Goal: Task Accomplishment & Management: Manage account settings

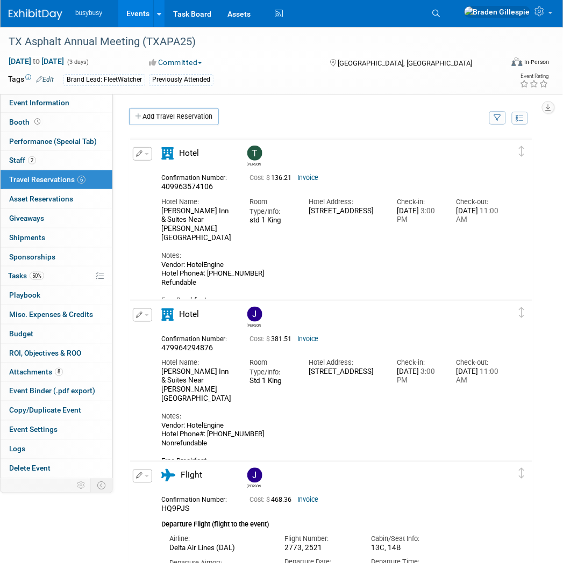
click at [28, 19] on img at bounding box center [36, 14] width 54 height 11
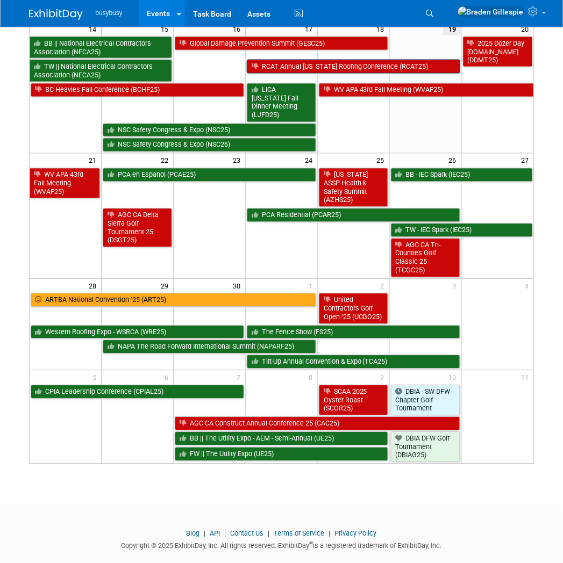
scroll to position [275, 0]
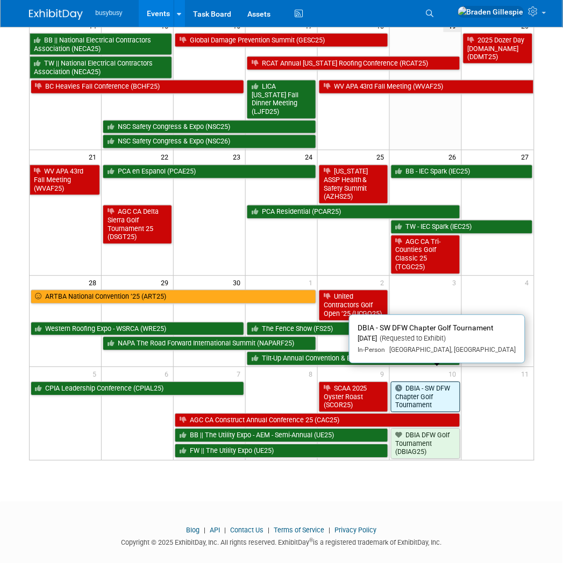
click at [425, 389] on link "DBIA - SW DFW Chapter Golf Tournament" at bounding box center [425, 397] width 69 height 31
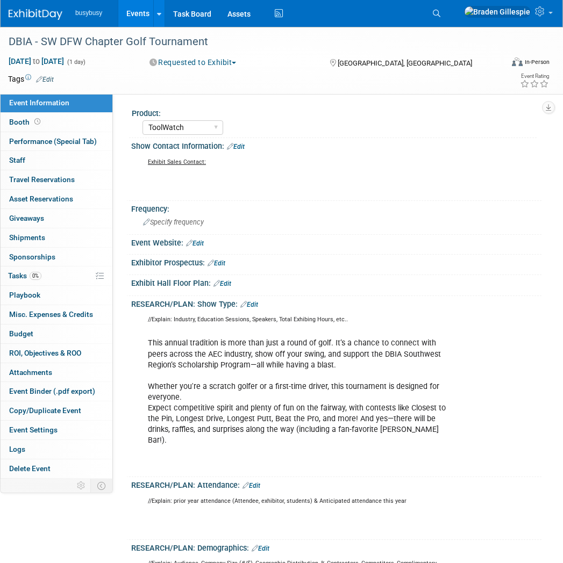
select select "ToolWatch"
click at [226, 59] on button "Requested to Exhibit" at bounding box center [193, 62] width 95 height 11
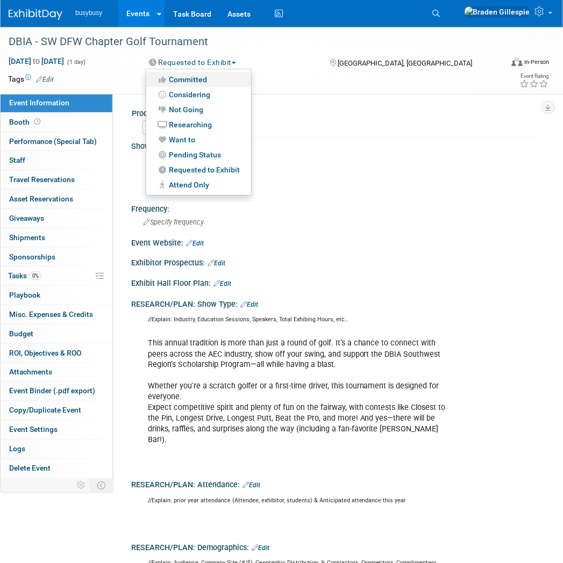
click at [210, 78] on link "Committed" at bounding box center [198, 79] width 105 height 15
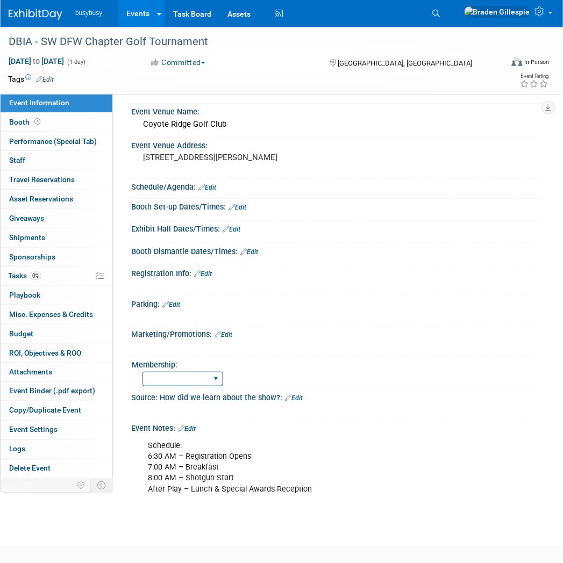
scroll to position [553, 0]
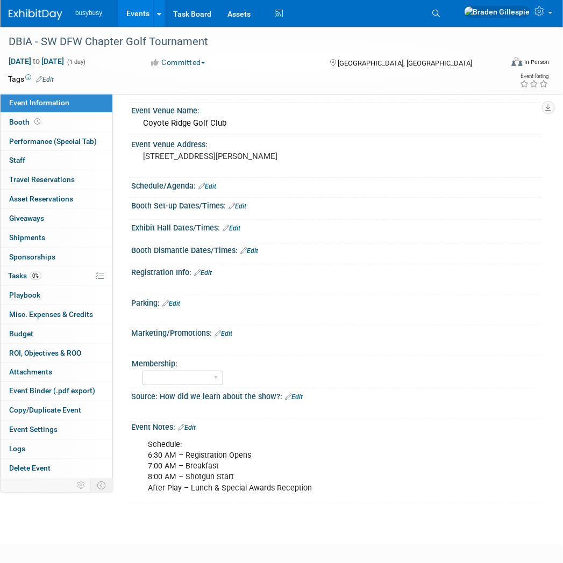
click at [300, 394] on link "Edit" at bounding box center [294, 398] width 18 height 8
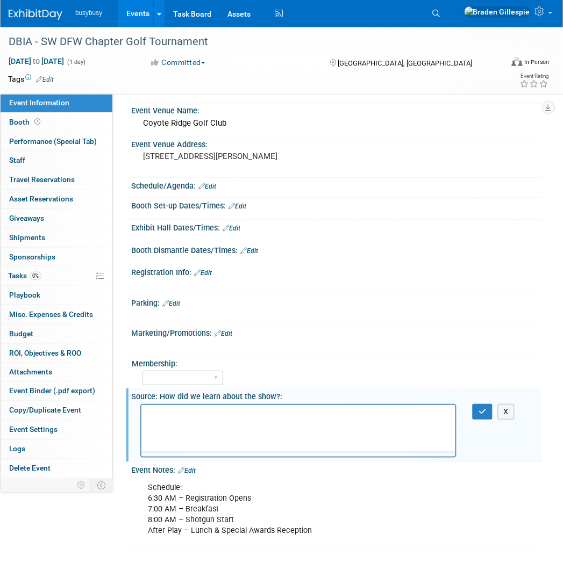
scroll to position [0, 0]
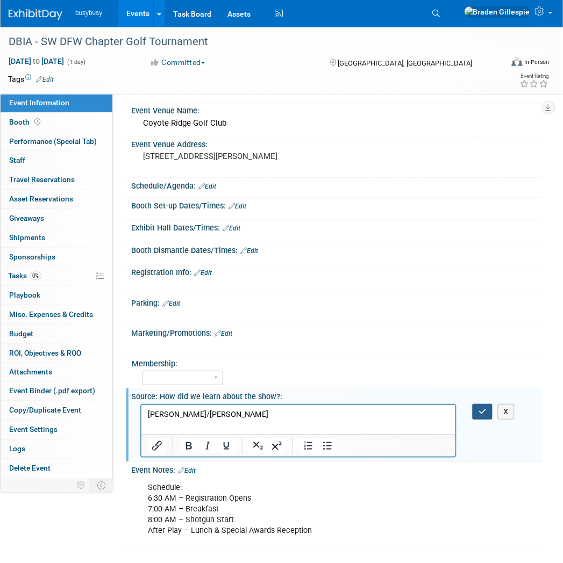
click at [474, 404] on button "button" at bounding box center [483, 412] width 20 height 16
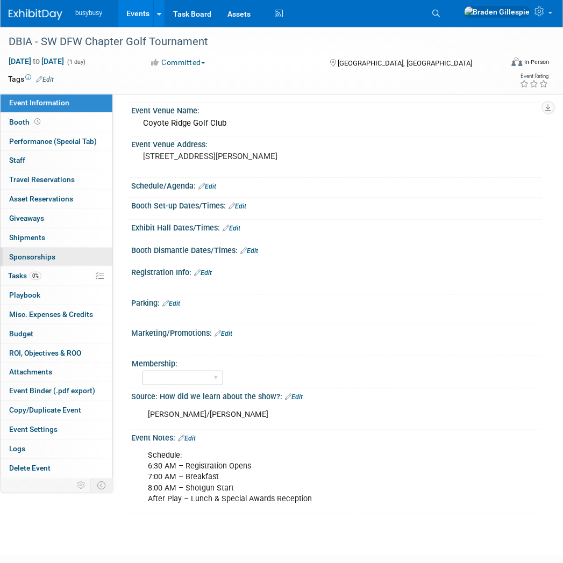
click at [63, 262] on link "0 Sponsorships 0" at bounding box center [57, 257] width 112 height 19
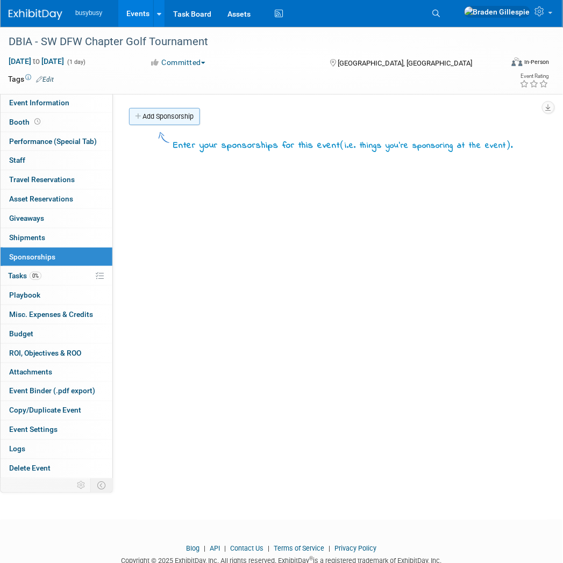
click at [178, 113] on link "Add Sponsorship" at bounding box center [164, 116] width 71 height 17
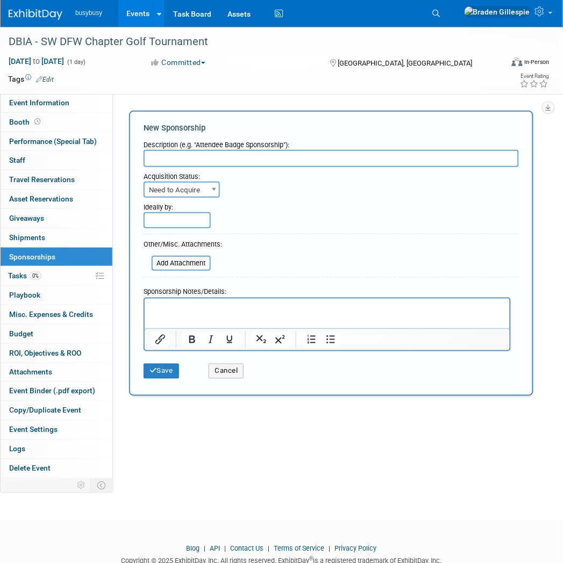
click at [303, 160] on input "text" at bounding box center [331, 158] width 375 height 17
type input "Hole Sponsor"
click at [197, 186] on span "Need to Acquire" at bounding box center [182, 190] width 74 height 15
select select "2"
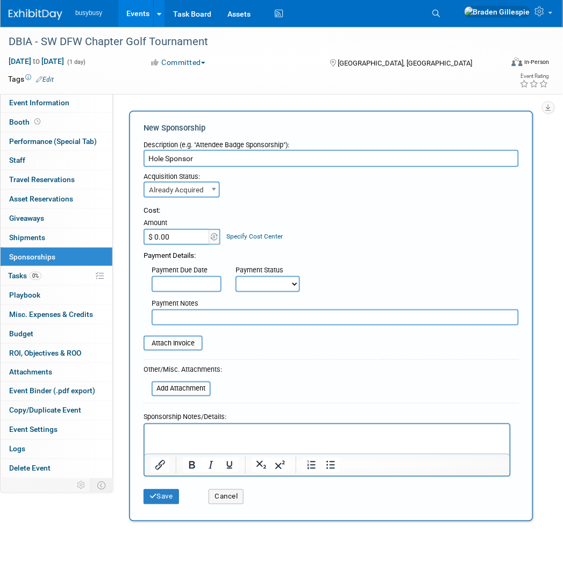
click at [183, 229] on input "$ 0.00" at bounding box center [177, 237] width 67 height 16
type input "$ 900.00"
click at [168, 490] on button "Save" at bounding box center [161, 497] width 35 height 15
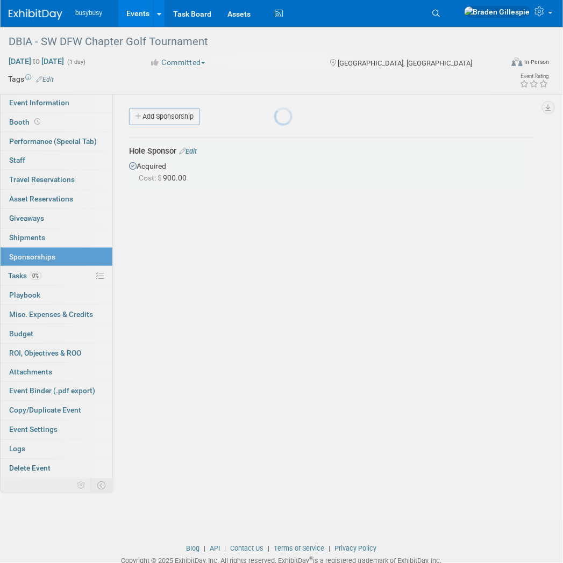
scroll to position [22, 0]
